Goal: Find contact information: Find contact information

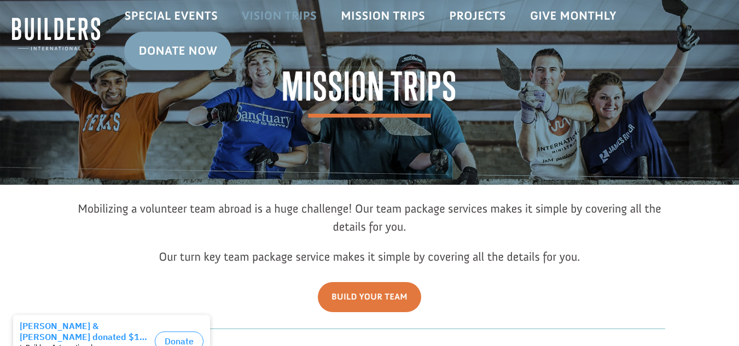
click at [255, 22] on link "Vision Trips" at bounding box center [279, 16] width 99 height 32
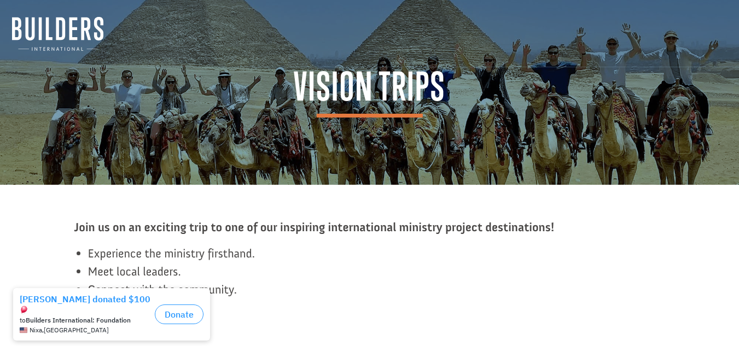
click at [70, 32] on img at bounding box center [57, 34] width 91 height 34
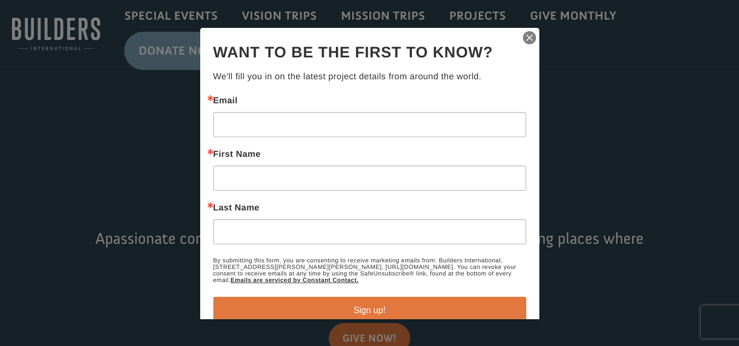
click at [522, 34] on img "button" at bounding box center [529, 37] width 15 height 15
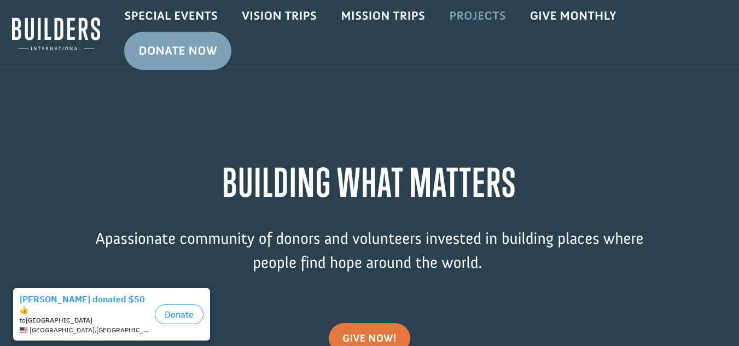
click at [474, 19] on link "Projects" at bounding box center [477, 16] width 81 height 32
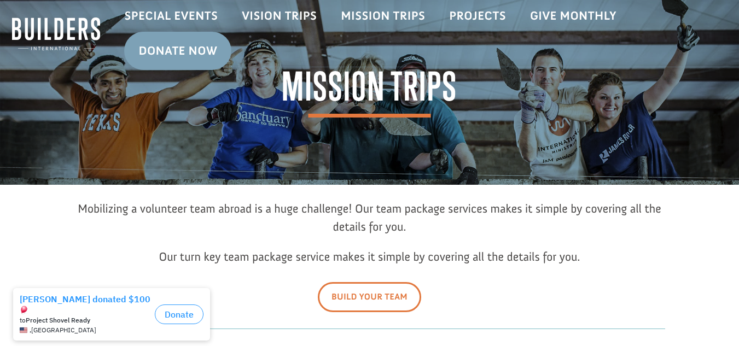
click at [393, 295] on link "Build Your Team" at bounding box center [369, 297] width 103 height 30
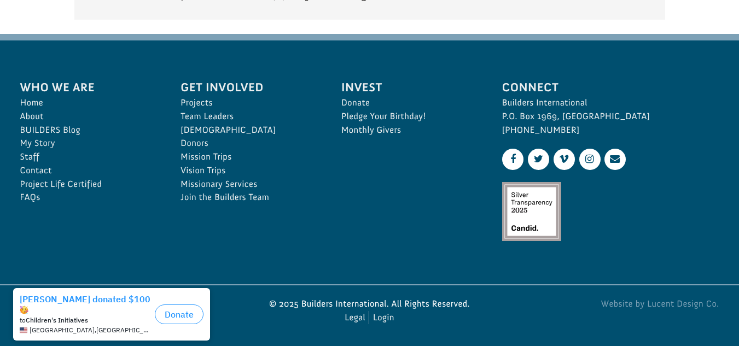
scroll to position [1778, 0]
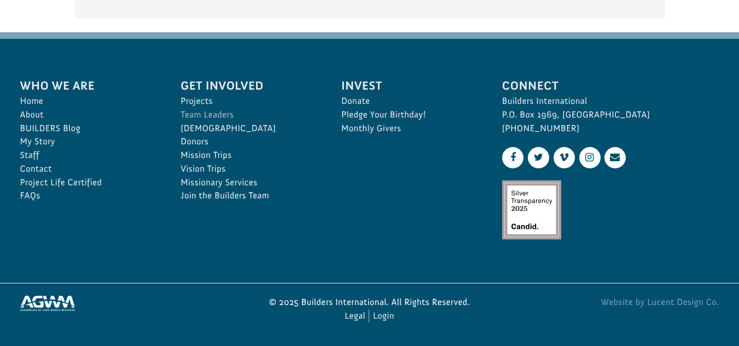
click at [205, 118] on link "Team Leaders" at bounding box center [249, 115] width 137 height 14
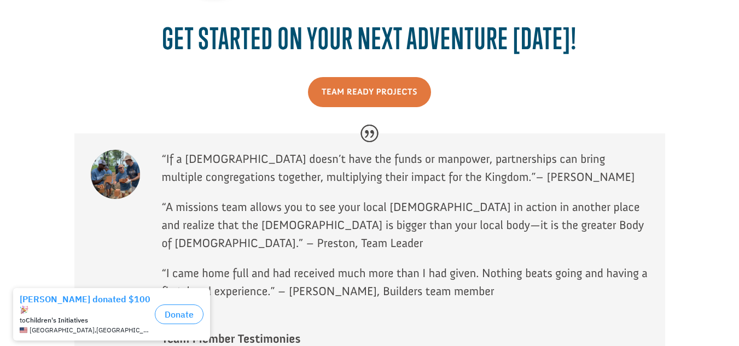
scroll to position [909, 0]
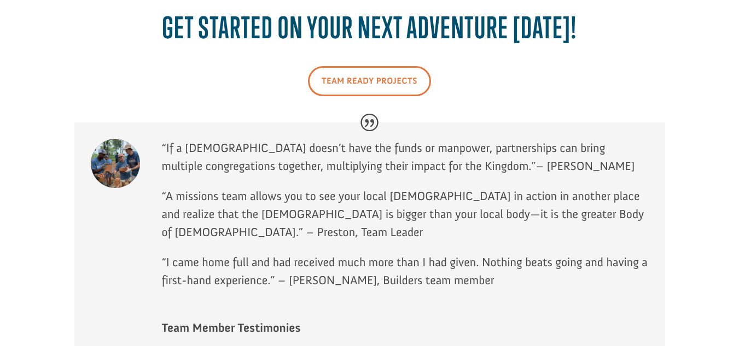
click at [370, 79] on link "Team Ready Projects" at bounding box center [369, 81] width 123 height 30
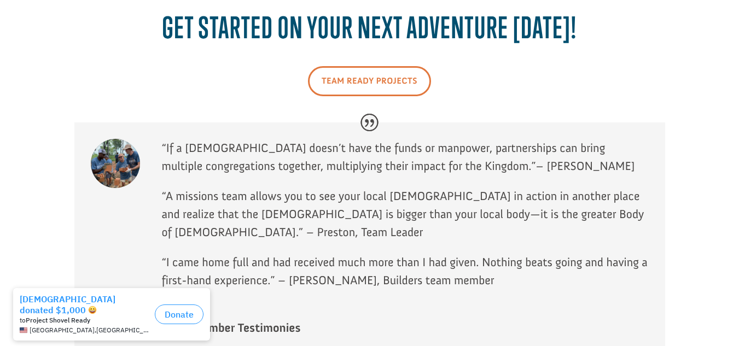
scroll to position [1778, 0]
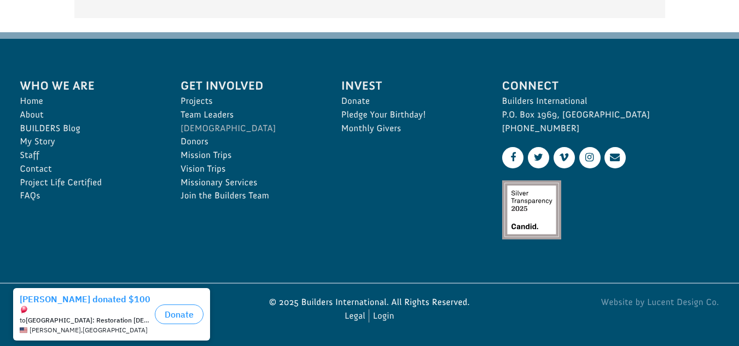
click at [200, 126] on link "[DEMOGRAPHIC_DATA]" at bounding box center [249, 129] width 137 height 14
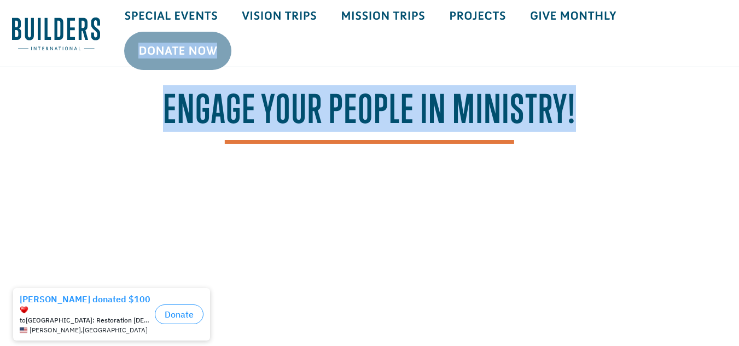
drag, startPoint x: 732, startPoint y: 42, endPoint x: 729, endPoint y: 88, distance: 46.0
click at [686, 66] on ul "Special Events Vision Trips Mission Trips Projects Give Monthly Donate Now" at bounding box center [425, 33] width 627 height 67
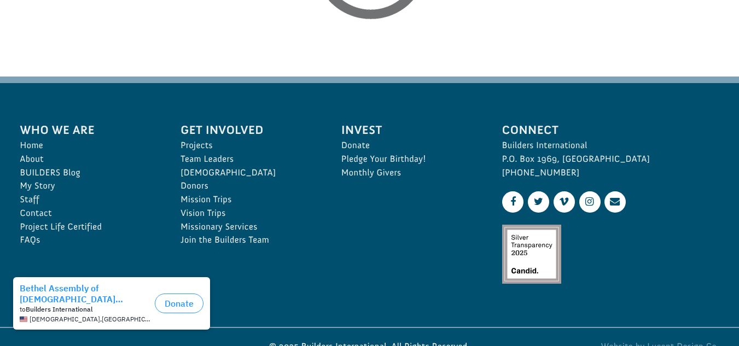
scroll to position [1908, 0]
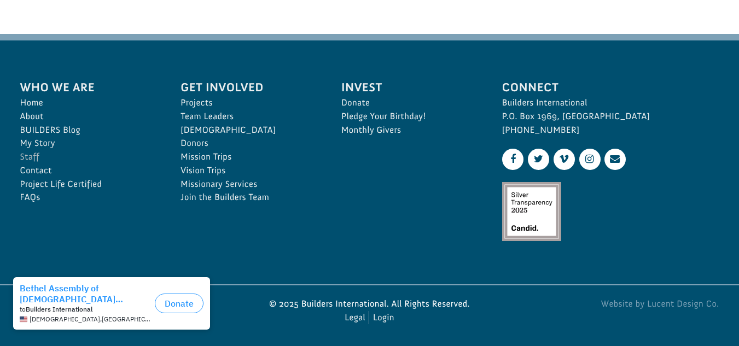
click at [31, 164] on link "Staff" at bounding box center [88, 157] width 137 height 14
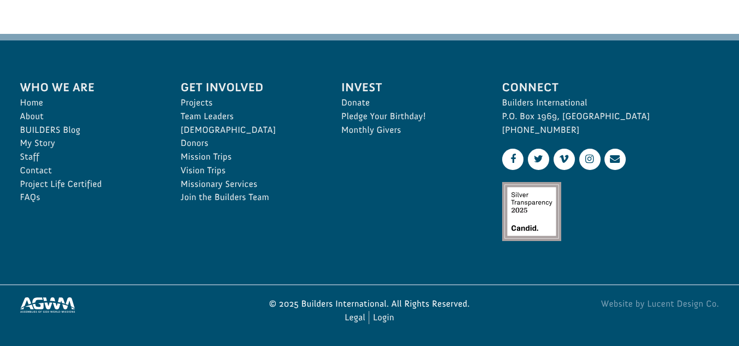
drag, startPoint x: 31, startPoint y: 194, endPoint x: 116, endPoint y: 253, distance: 103.8
click at [116, 217] on li "Who We Are Home About BUILDERS Blog My Story Staff Contact Project Life Certifi…" at bounding box center [88, 141] width 161 height 150
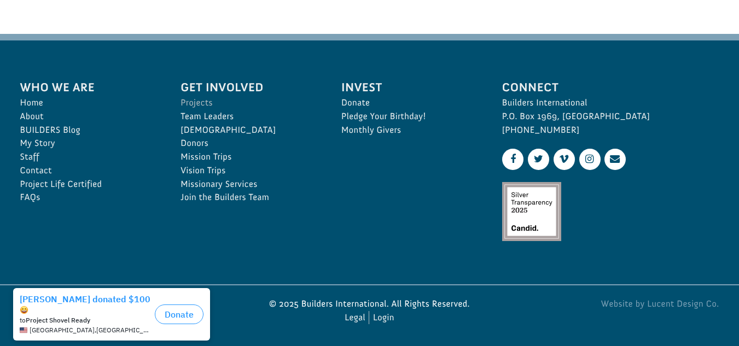
click at [191, 110] on link "Projects" at bounding box center [249, 103] width 137 height 14
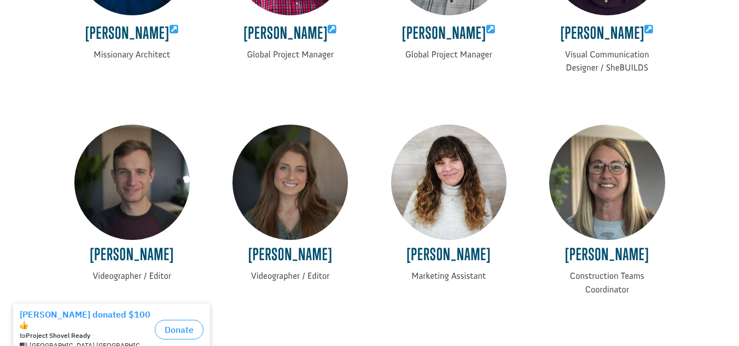
scroll to position [1210, 0]
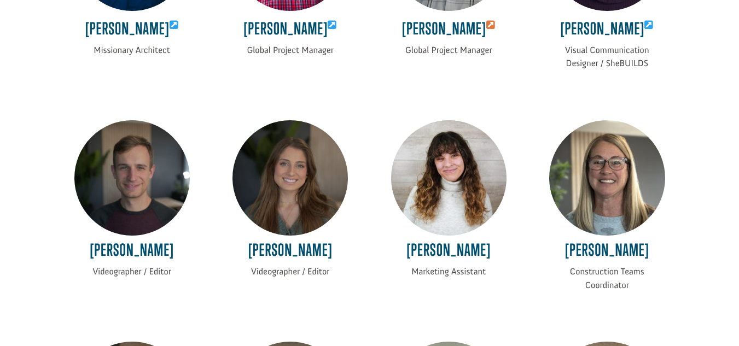
click at [486, 29] on icon at bounding box center [490, 25] width 9 height 10
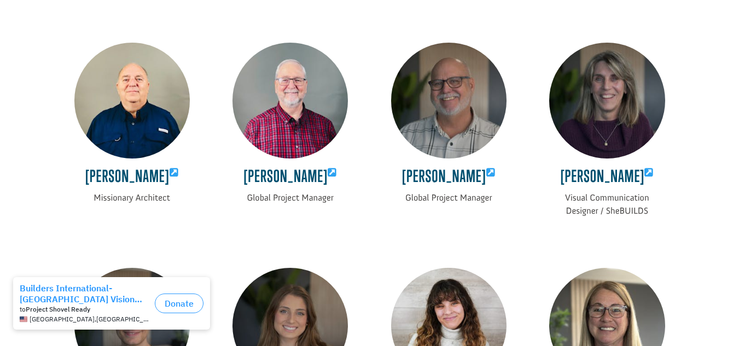
scroll to position [1067, 0]
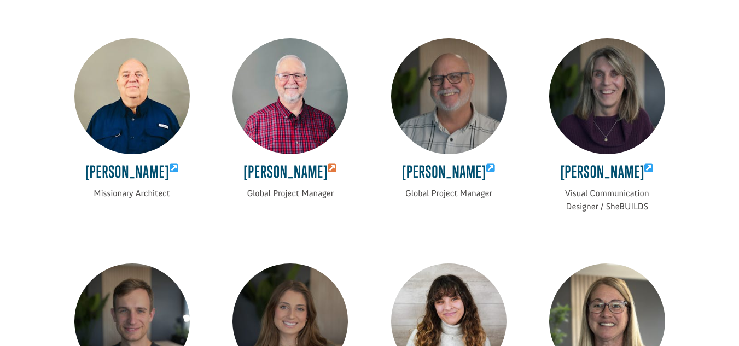
click at [337, 173] on icon at bounding box center [332, 169] width 9 height 10
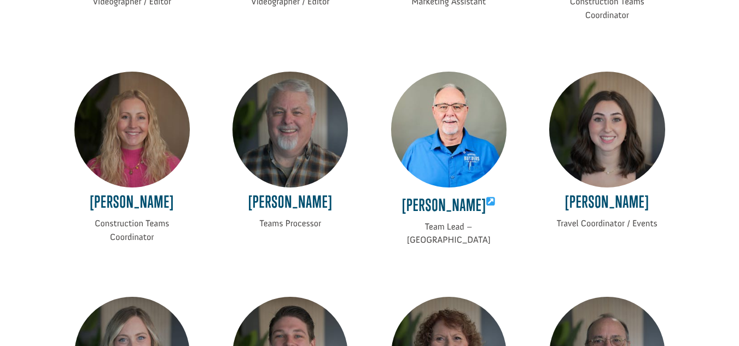
scroll to position [1559, 0]
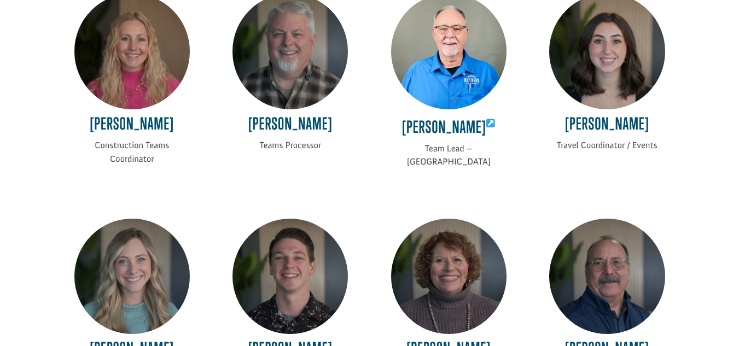
click at [130, 14] on img at bounding box center [131, 50] width 115 height 115
click at [110, 33] on img at bounding box center [131, 50] width 115 height 115
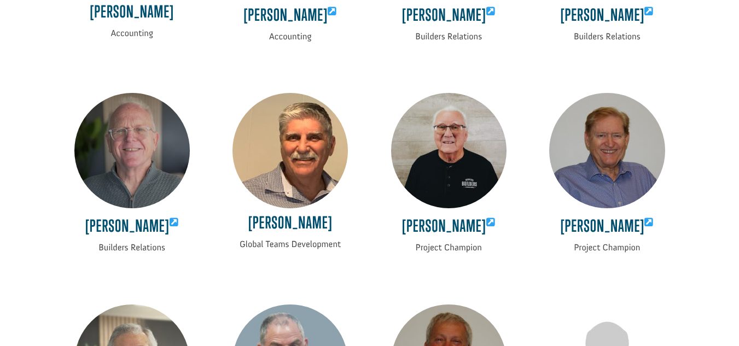
scroll to position [2123, 0]
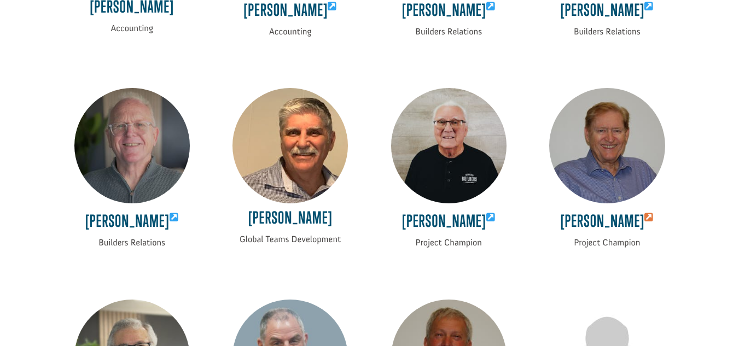
click at [645, 221] on icon at bounding box center [649, 218] width 9 height 10
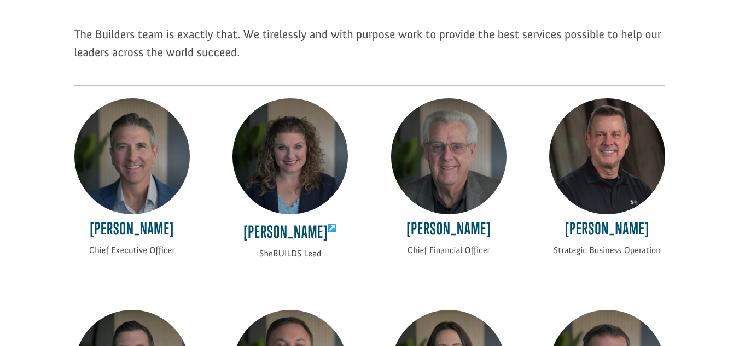
scroll to position [152, 0]
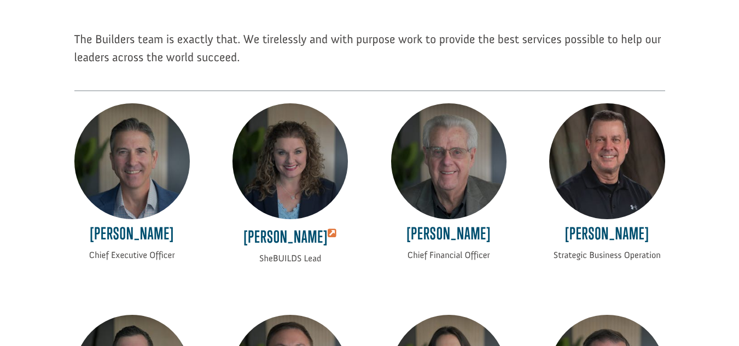
click at [328, 233] on icon at bounding box center [332, 234] width 9 height 10
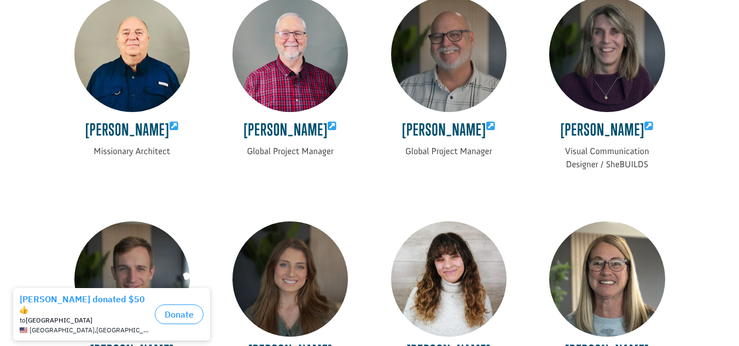
scroll to position [1144, 0]
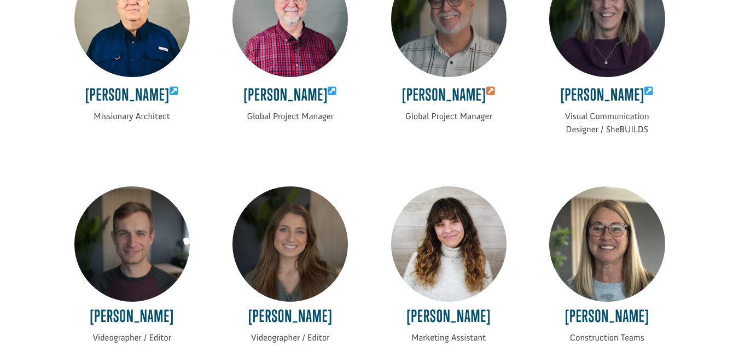
click at [486, 94] on icon at bounding box center [490, 91] width 9 height 10
click at [332, 96] on icon at bounding box center [332, 91] width 9 height 10
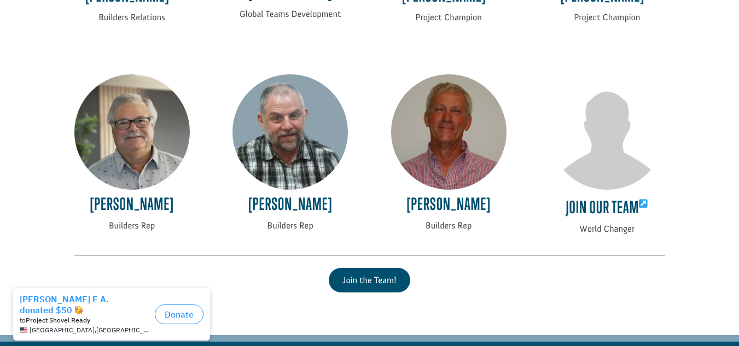
scroll to position [2384, 0]
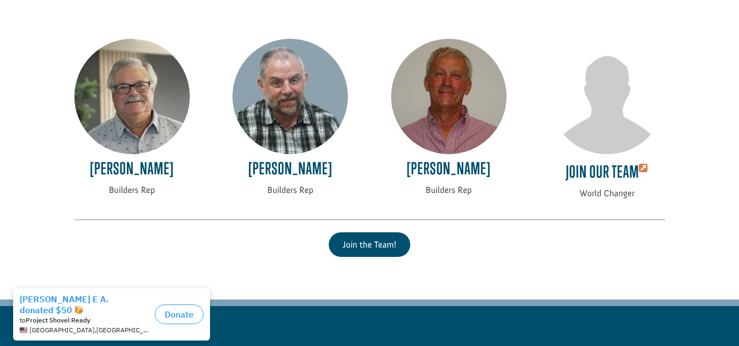
click at [641, 173] on icon at bounding box center [643, 169] width 9 height 10
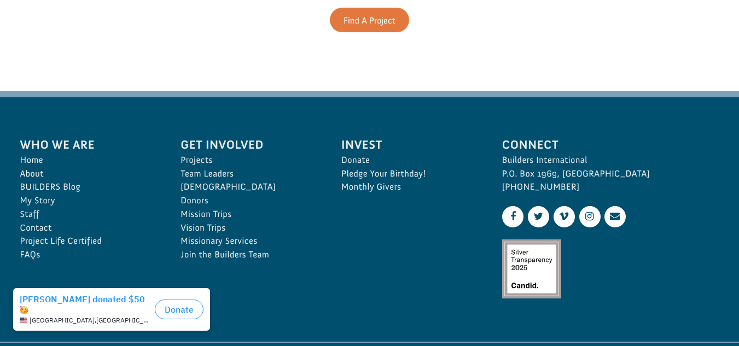
scroll to position [649, 0]
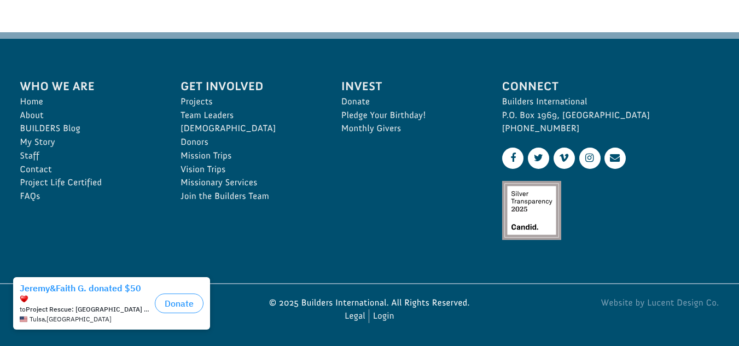
click at [183, 233] on div "Who We Are Home About BUILDERS Blog My Story Staff Contact Project Life Certifi…" at bounding box center [249, 161] width 482 height 192
click at [42, 167] on link "Contact" at bounding box center [88, 170] width 137 height 14
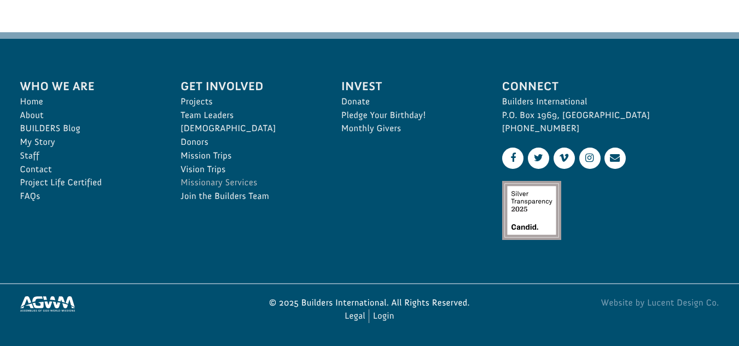
click at [226, 180] on link "Missionary Services" at bounding box center [249, 183] width 137 height 14
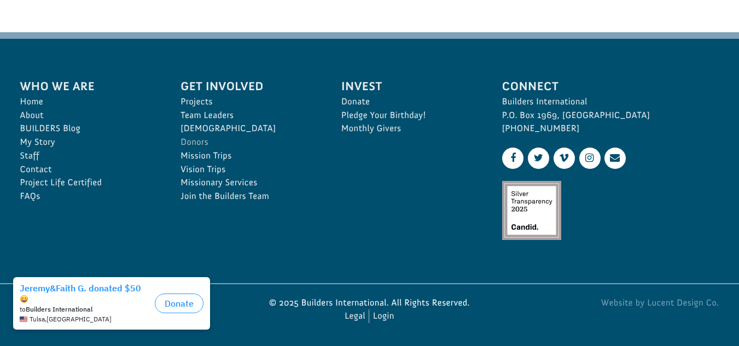
click at [196, 145] on link "Donors" at bounding box center [249, 143] width 137 height 14
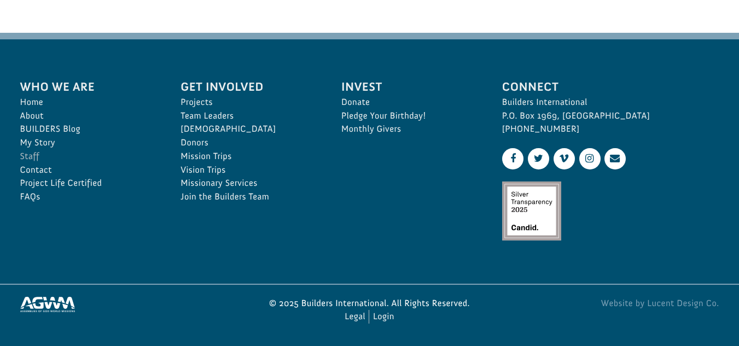
click at [27, 158] on link "Staff" at bounding box center [88, 157] width 137 height 14
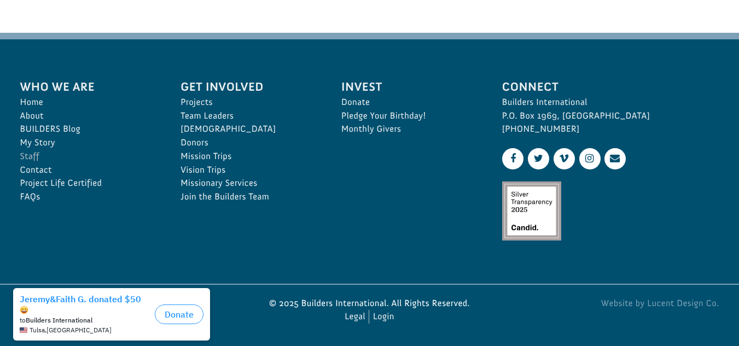
scroll to position [647, 0]
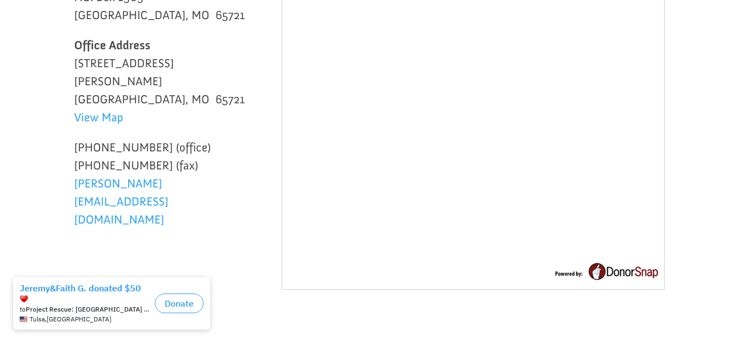
scroll to position [361, 0]
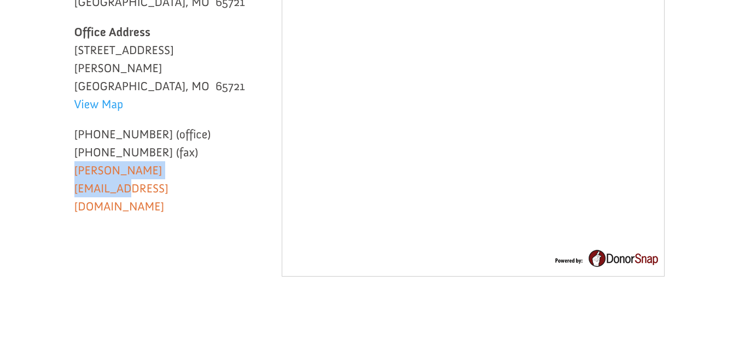
drag, startPoint x: 200, startPoint y: 159, endPoint x: 74, endPoint y: 158, distance: 125.3
click at [74, 158] on p "[PHONE_NUMBER] (office) [PHONE_NUMBER] (fax) [PERSON_NAME][EMAIL_ADDRESS][DOMAI…" at bounding box center [161, 170] width 175 height 90
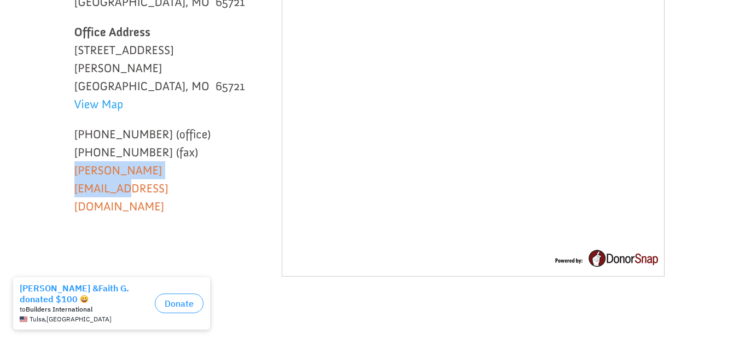
copy link "betsy@buildersintl.org"
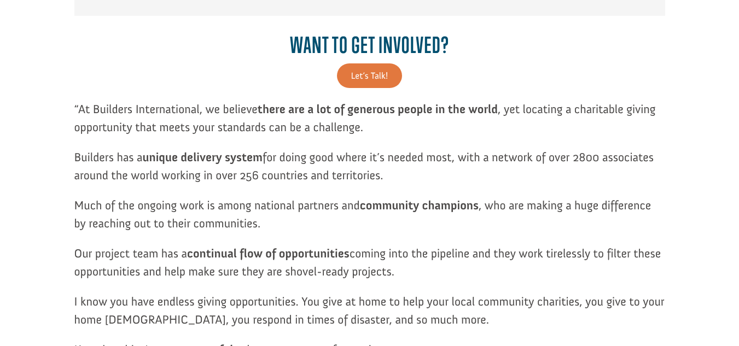
scroll to position [450, 0]
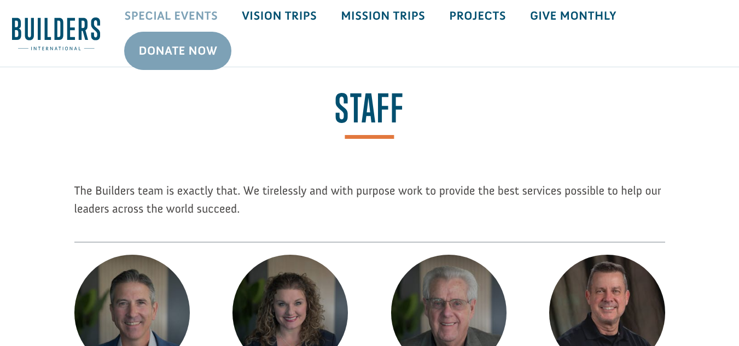
click at [199, 13] on link "Special Events" at bounding box center [171, 16] width 118 height 32
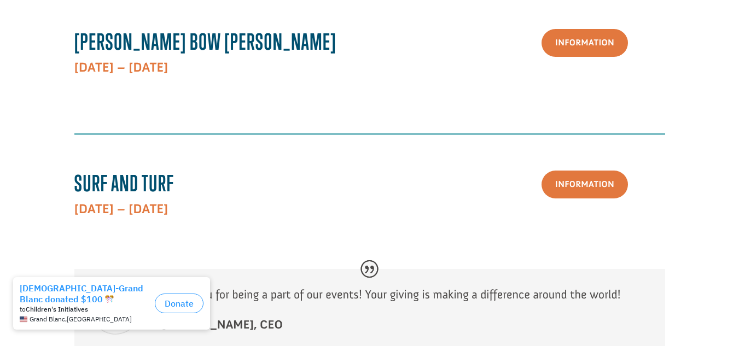
scroll to position [503, 0]
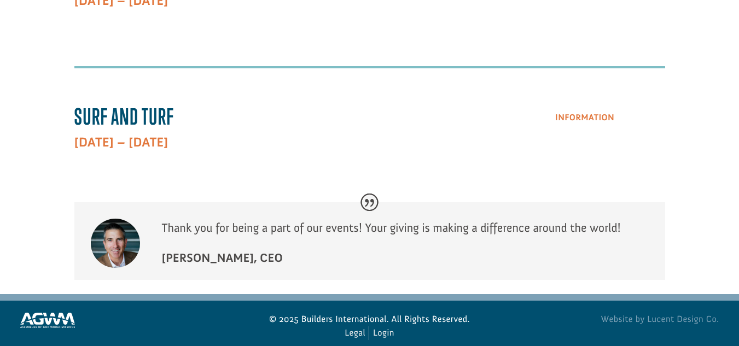
click at [583, 104] on link "Information" at bounding box center [585, 118] width 86 height 28
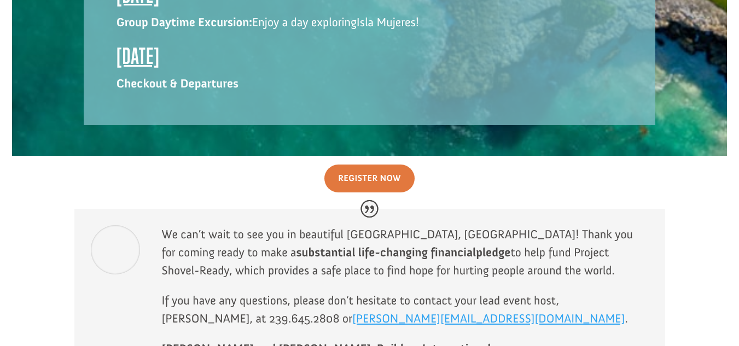
scroll to position [2013, 0]
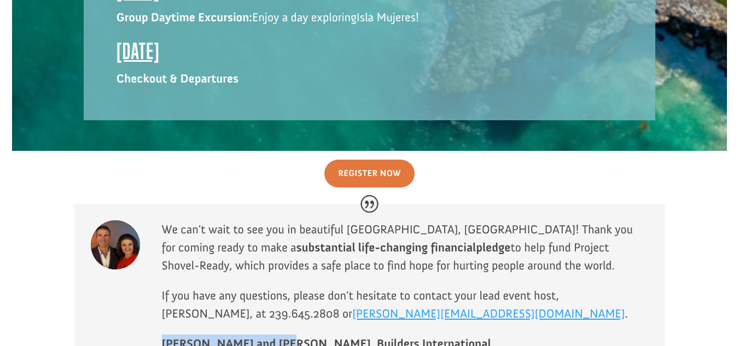
drag, startPoint x: 275, startPoint y: 258, endPoint x: 160, endPoint y: 253, distance: 115.0
click at [160, 253] on div "We can’t wait to see you in beautiful Cancun, Mexico! Thank you for coming read…" at bounding box center [369, 287] width 591 height 166
copy strong "Ryan and Laci Moore,"
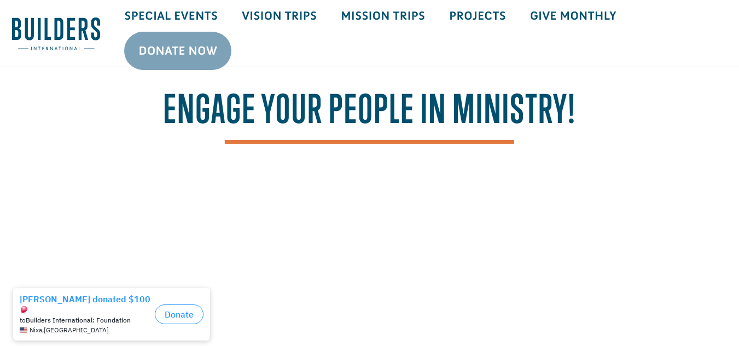
scroll to position [1565, 0]
